Goal: Task Accomplishment & Management: Use online tool/utility

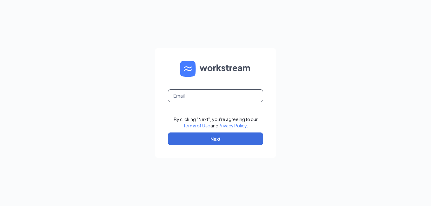
click at [193, 97] on input "text" at bounding box center [215, 95] width 95 height 13
type input "riverdale@wenmarr.com"
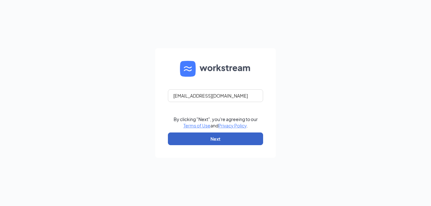
click at [209, 137] on button "Next" at bounding box center [215, 139] width 95 height 13
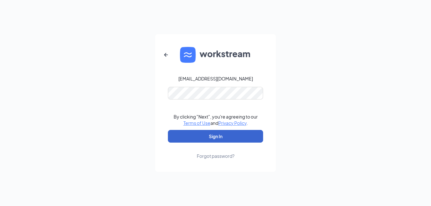
click at [220, 137] on button "Sign In" at bounding box center [215, 136] width 95 height 13
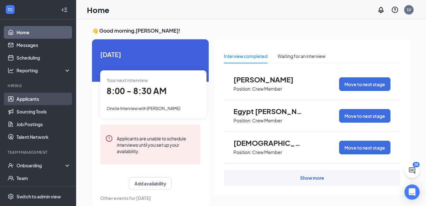
click at [33, 100] on link "Applicants" at bounding box center [43, 99] width 54 height 13
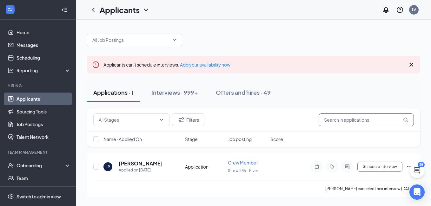
click at [349, 123] on input "text" at bounding box center [366, 120] width 95 height 13
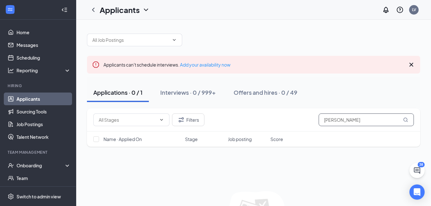
type input "[PERSON_NAME]"
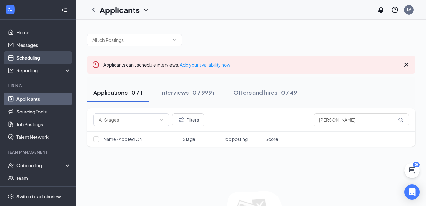
click at [35, 59] on link "Scheduling" at bounding box center [43, 57] width 54 height 13
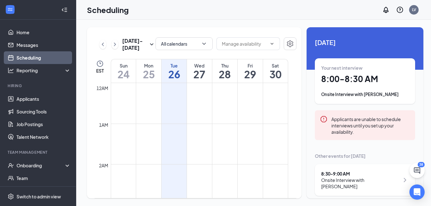
scroll to position [312, 0]
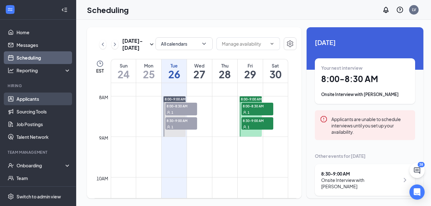
click at [27, 100] on link "Applicants" at bounding box center [43, 99] width 54 height 13
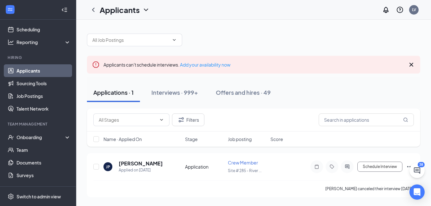
scroll to position [29, 0]
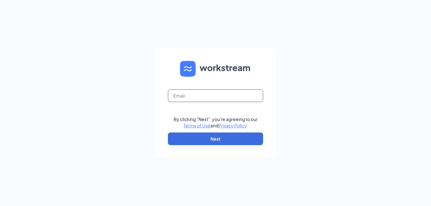
click at [204, 97] on input "text" at bounding box center [215, 95] width 95 height 13
type input "riverdale@wenmarr.com"
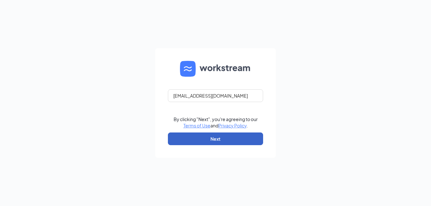
click at [226, 138] on button "Next" at bounding box center [215, 139] width 95 height 13
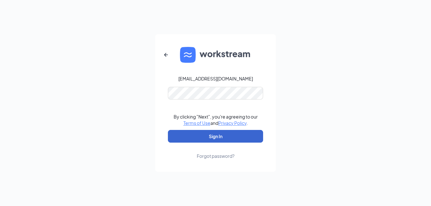
click at [226, 138] on button "Sign In" at bounding box center [215, 136] width 95 height 13
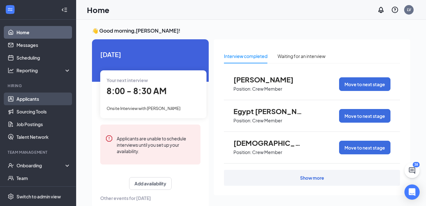
click at [30, 100] on link "Applicants" at bounding box center [43, 99] width 54 height 13
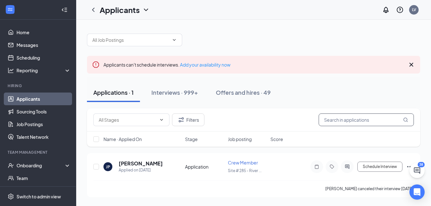
click at [338, 120] on input "text" at bounding box center [366, 120] width 95 height 13
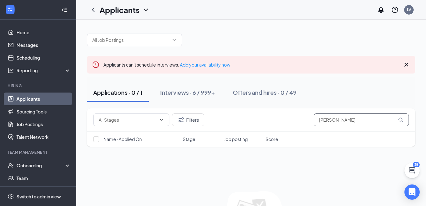
click at [341, 123] on input "[PERSON_NAME]" at bounding box center [361, 120] width 95 height 13
click at [334, 119] on input "[PERSON_NAME]" at bounding box center [361, 120] width 95 height 13
type input "joseph chaverria pacheco"
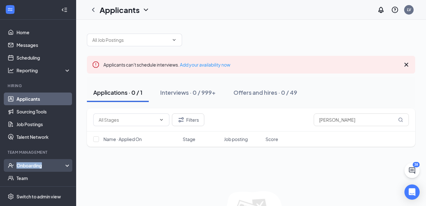
drag, startPoint x: 71, startPoint y: 144, endPoint x: 70, endPoint y: 170, distance: 25.7
click at [70, 170] on div "Home Messages Scheduling Reporting Hiring Applicants Sourcing Tools Job Posting…" at bounding box center [38, 140] width 76 height 241
